Goal: Find specific fact: Find specific fact

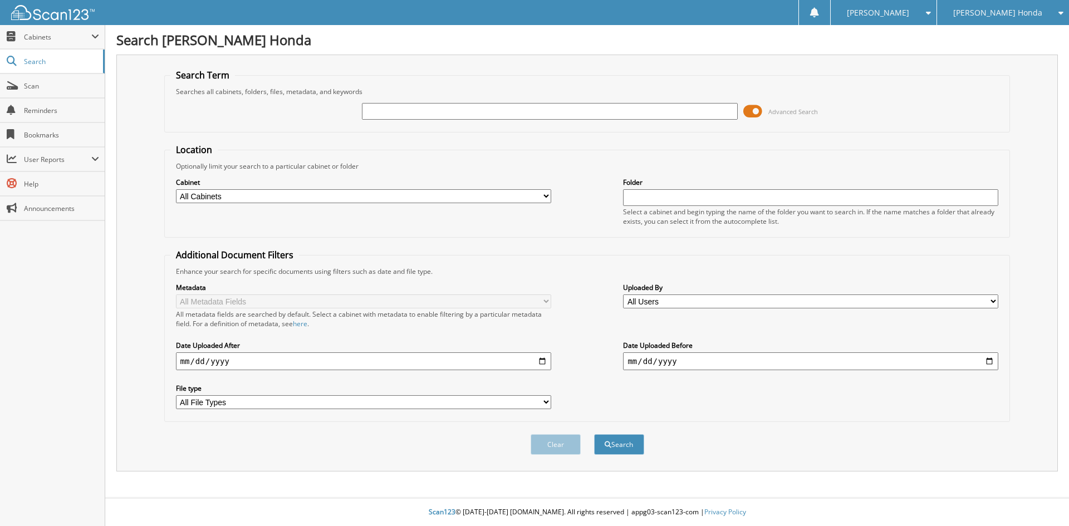
click at [393, 111] on input "text" at bounding box center [549, 111] width 375 height 17
type input "176022868"
click at [594, 434] on button "Search" at bounding box center [619, 444] width 50 height 21
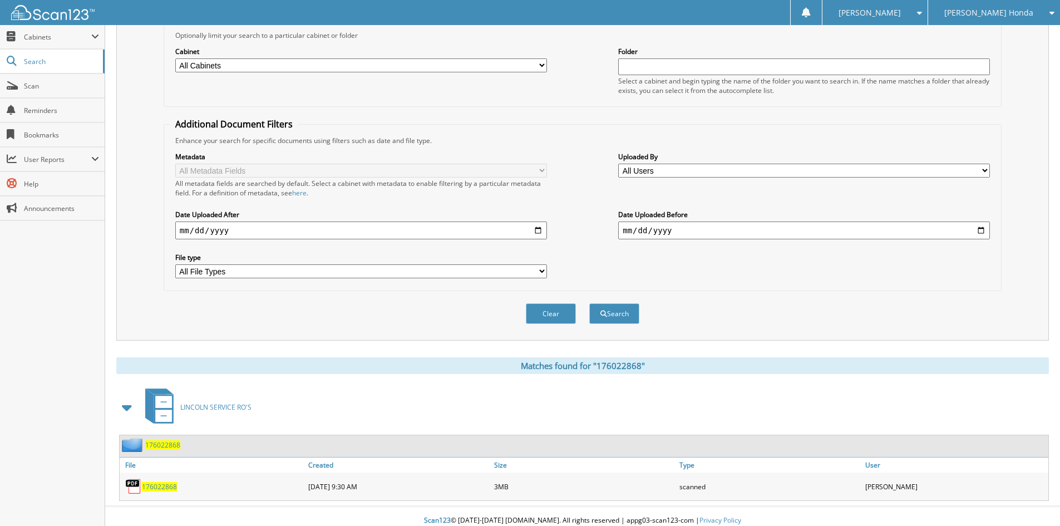
scroll to position [140, 0]
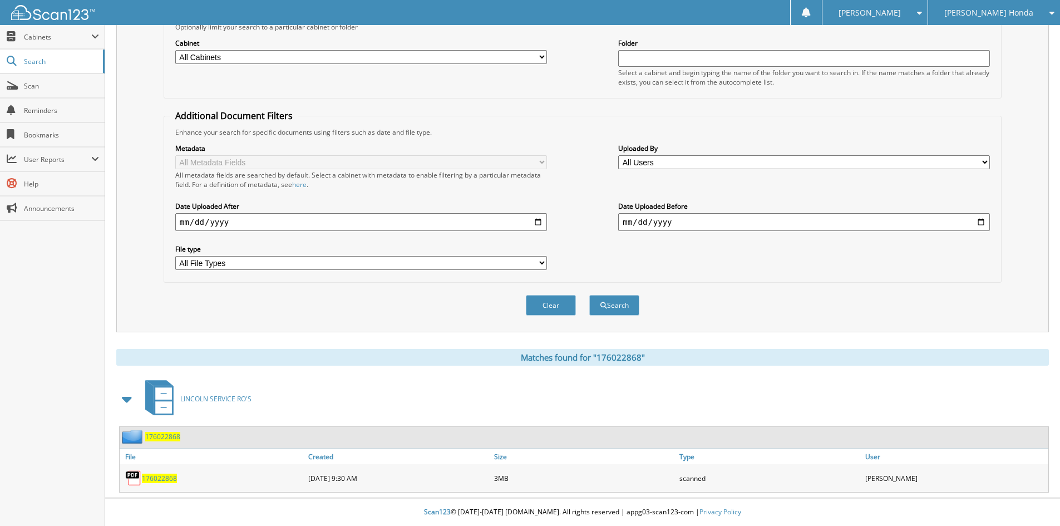
click at [166, 478] on span "176022868" at bounding box center [159, 478] width 35 height 9
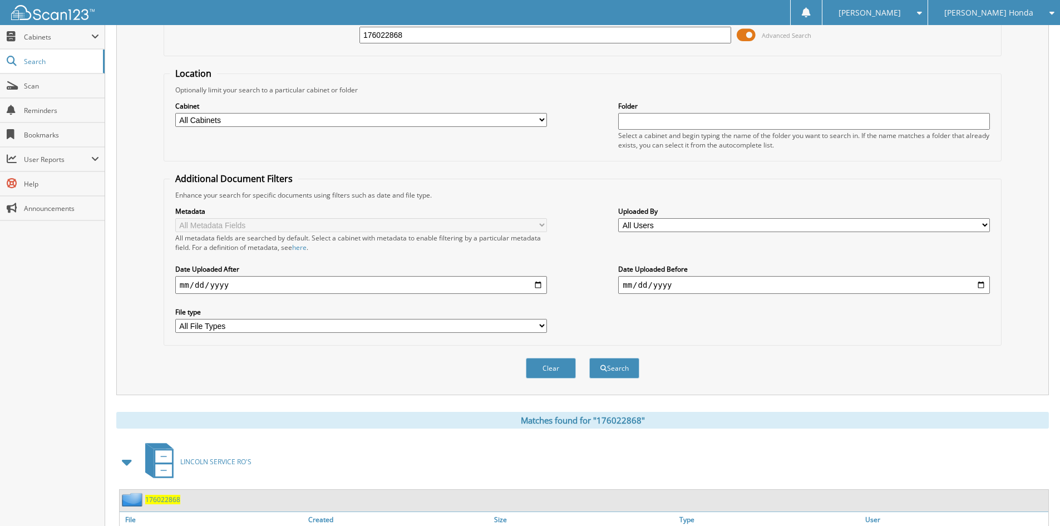
scroll to position [0, 0]
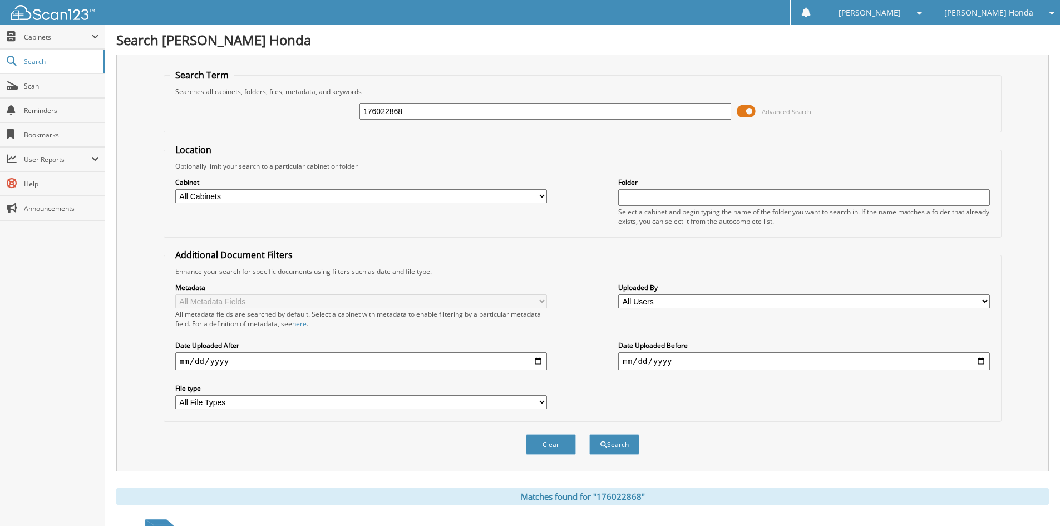
drag, startPoint x: 411, startPoint y: 107, endPoint x: 340, endPoint y: 105, distance: 70.8
click at [340, 105] on div "176022868 Advanced Search" at bounding box center [583, 111] width 826 height 30
type input "176023199"
click at [590, 434] on button "Search" at bounding box center [615, 444] width 50 height 21
drag, startPoint x: 429, startPoint y: 112, endPoint x: 341, endPoint y: 106, distance: 88.2
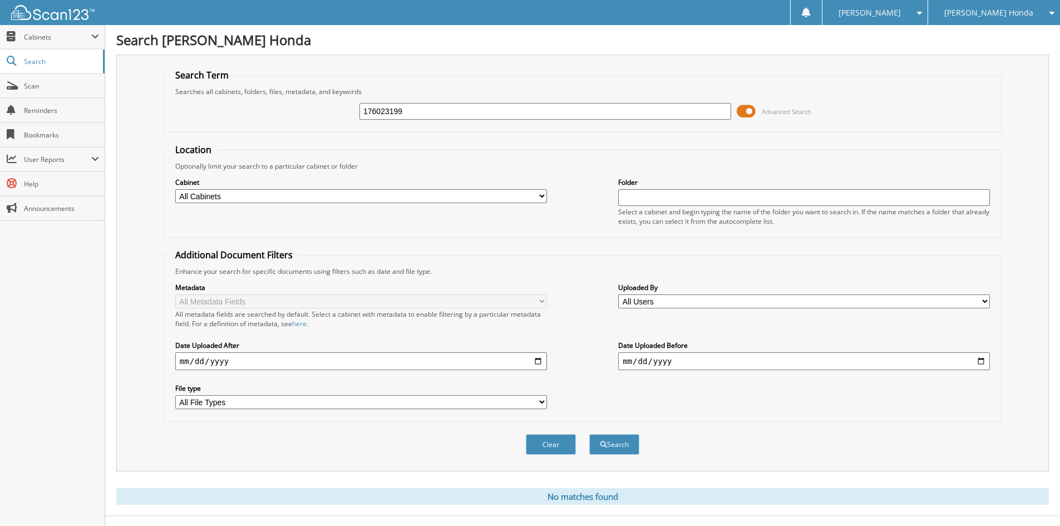
click at [341, 106] on div "176023199 Advanced Search" at bounding box center [583, 111] width 826 height 30
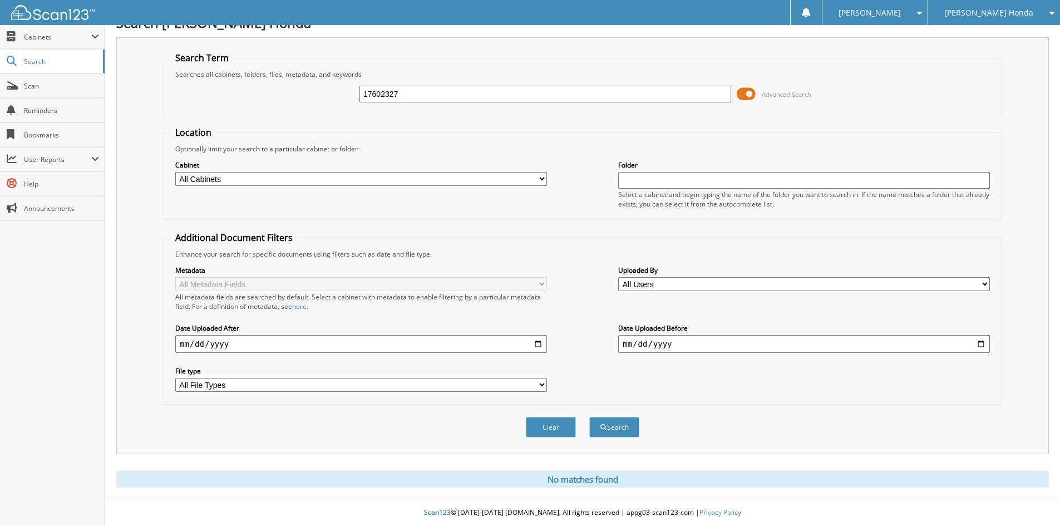
scroll to position [18, 0]
type input "176023270"
click at [590, 416] on button "Search" at bounding box center [615, 426] width 50 height 21
